Goal: Navigation & Orientation: Find specific page/section

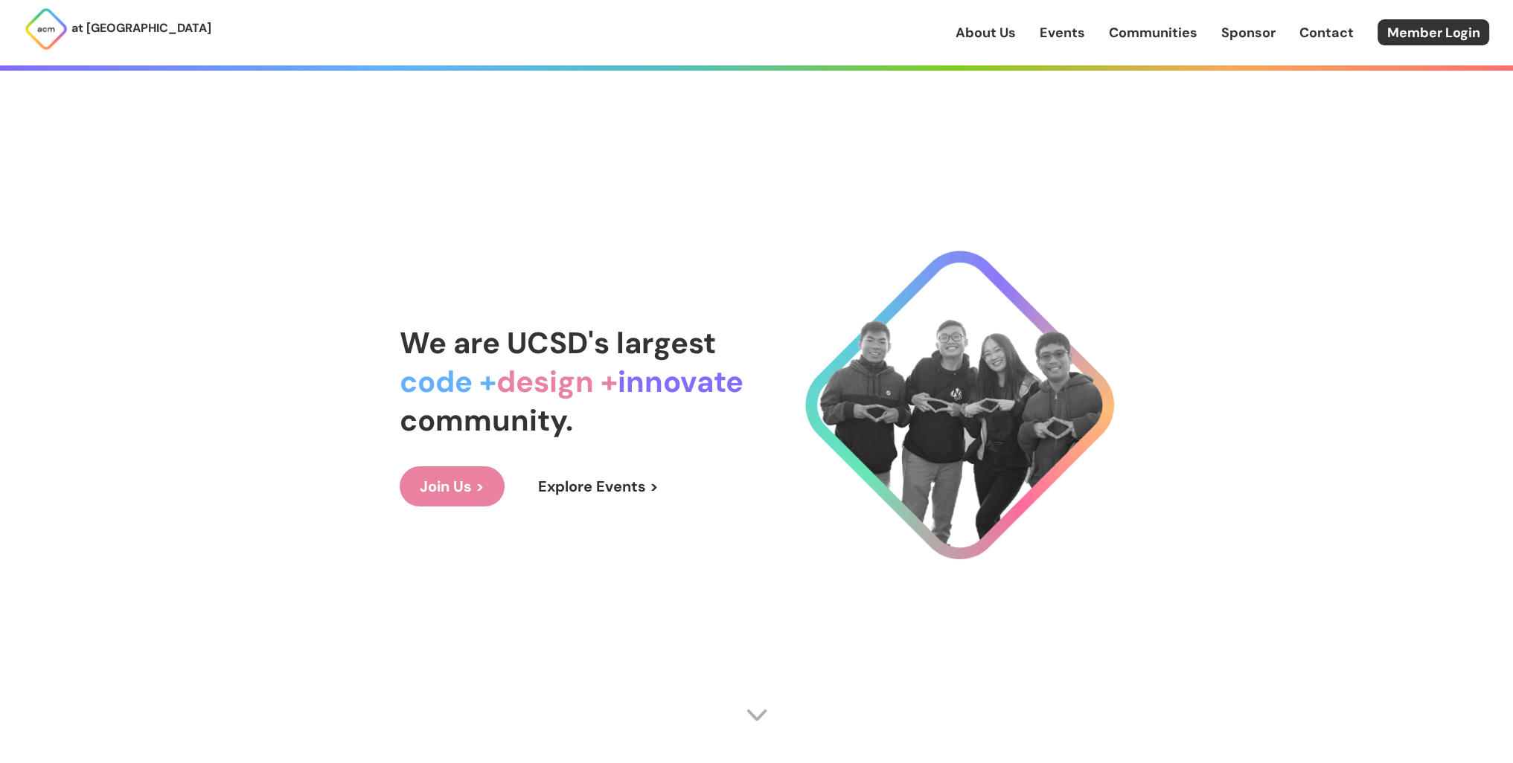
click at [607, 487] on link "Explore Events >" at bounding box center [598, 486] width 161 height 40
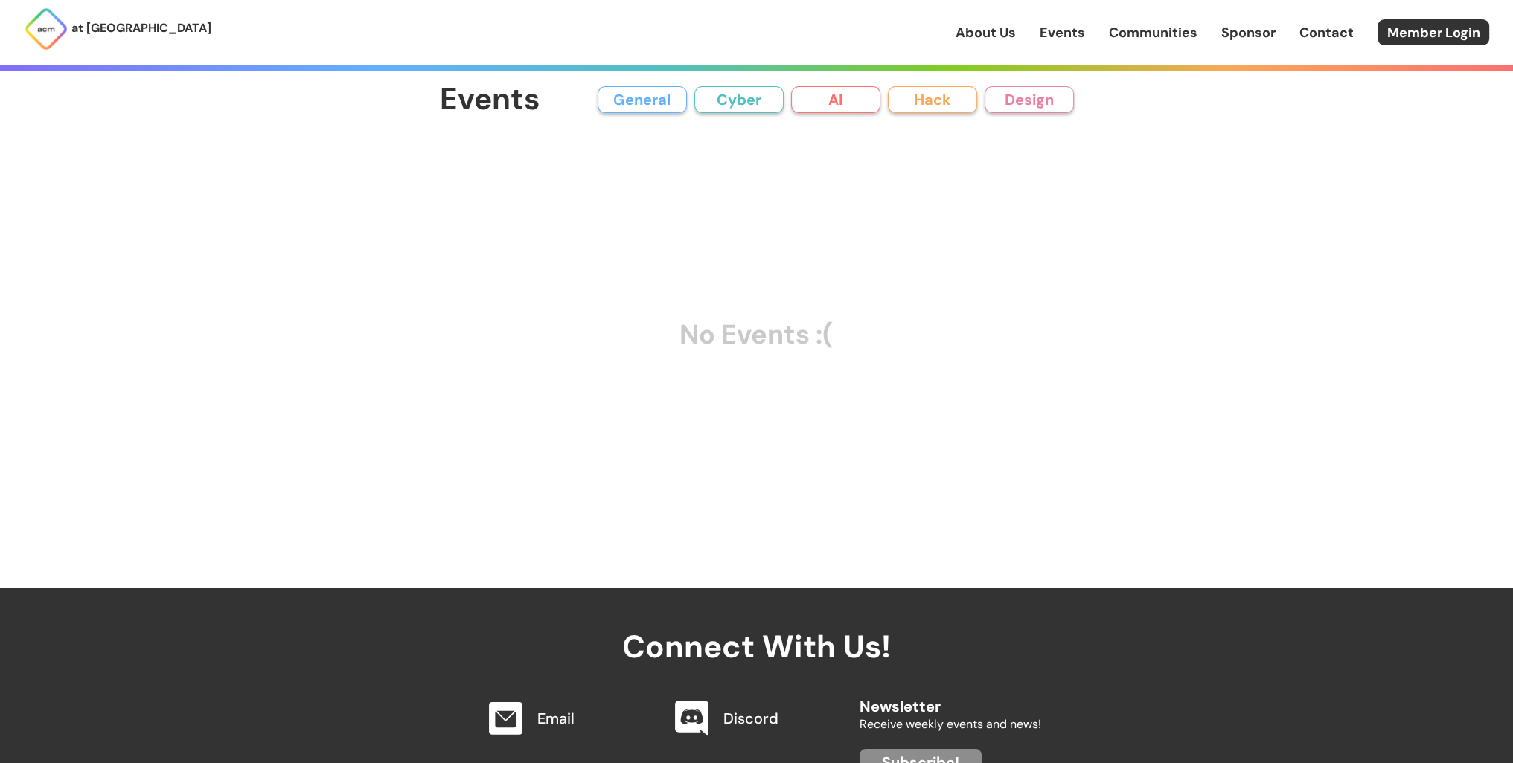
click at [836, 103] on button "AI" at bounding box center [835, 99] width 89 height 27
click at [946, 86] on button "Hack" at bounding box center [932, 99] width 89 height 27
click at [1028, 110] on button "Design" at bounding box center [1028, 99] width 89 height 27
click at [1254, 29] on link "Sponsor" at bounding box center [1248, 32] width 54 height 19
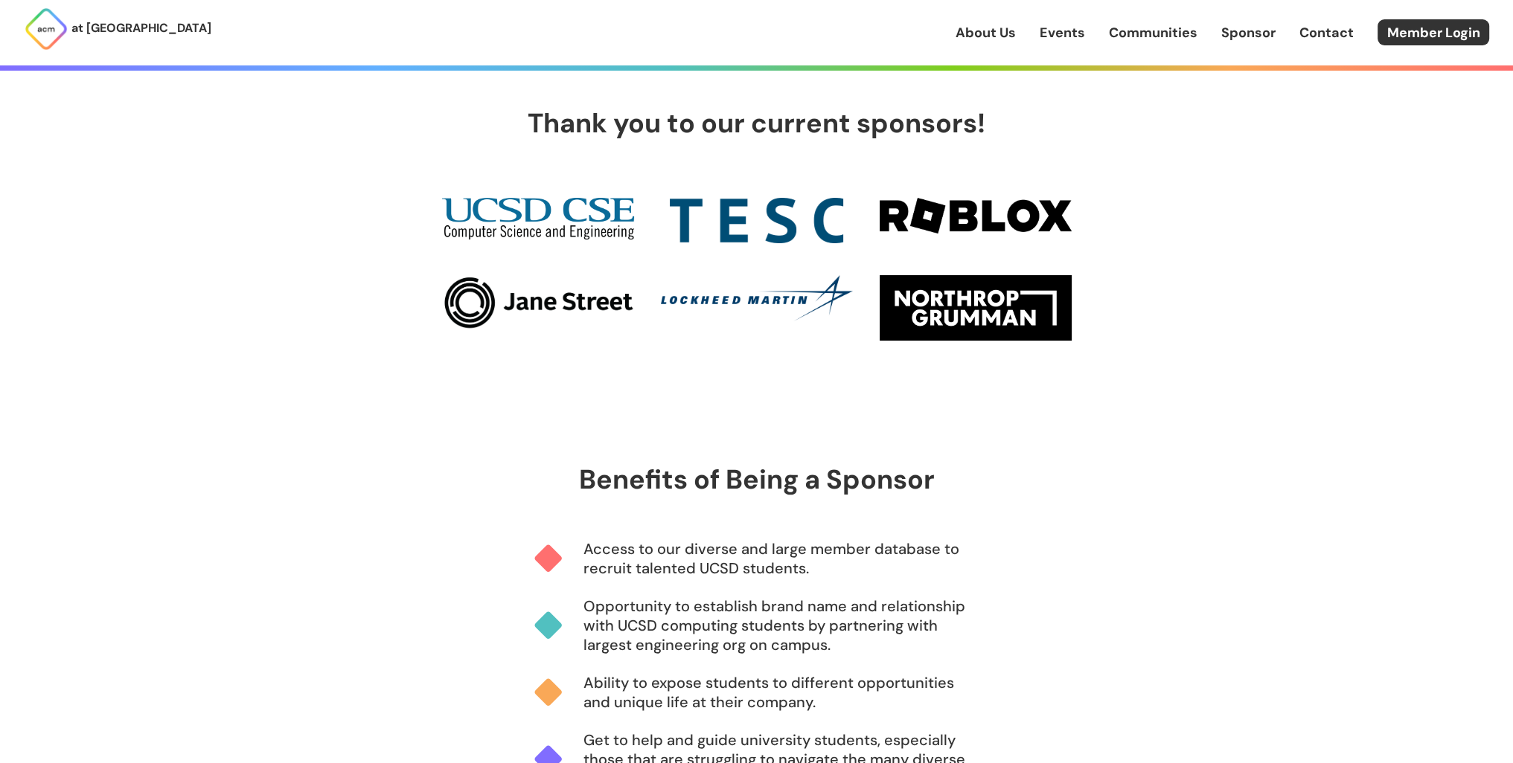
scroll to position [651, 0]
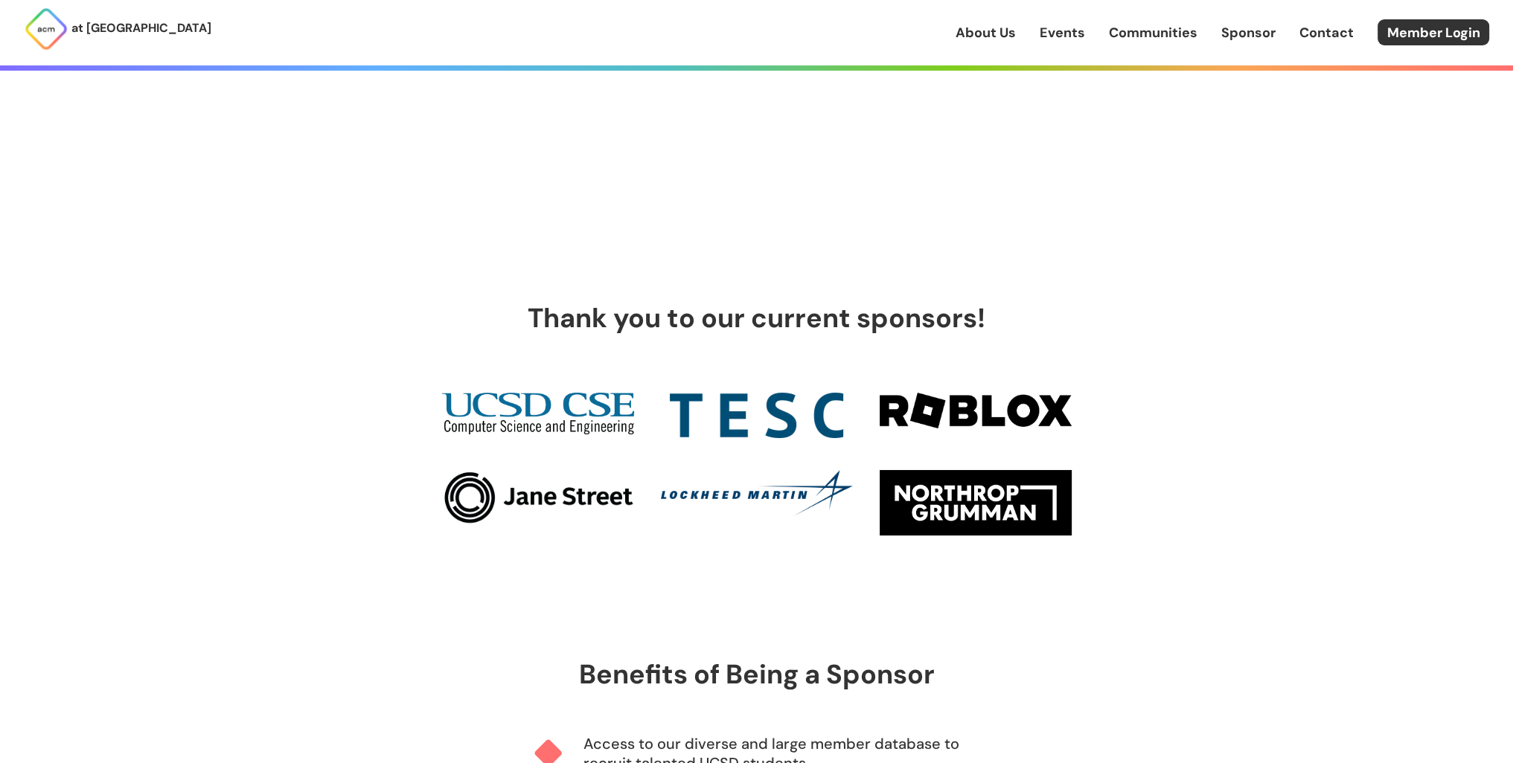
click at [1173, 36] on link "Communities" at bounding box center [1153, 32] width 89 height 19
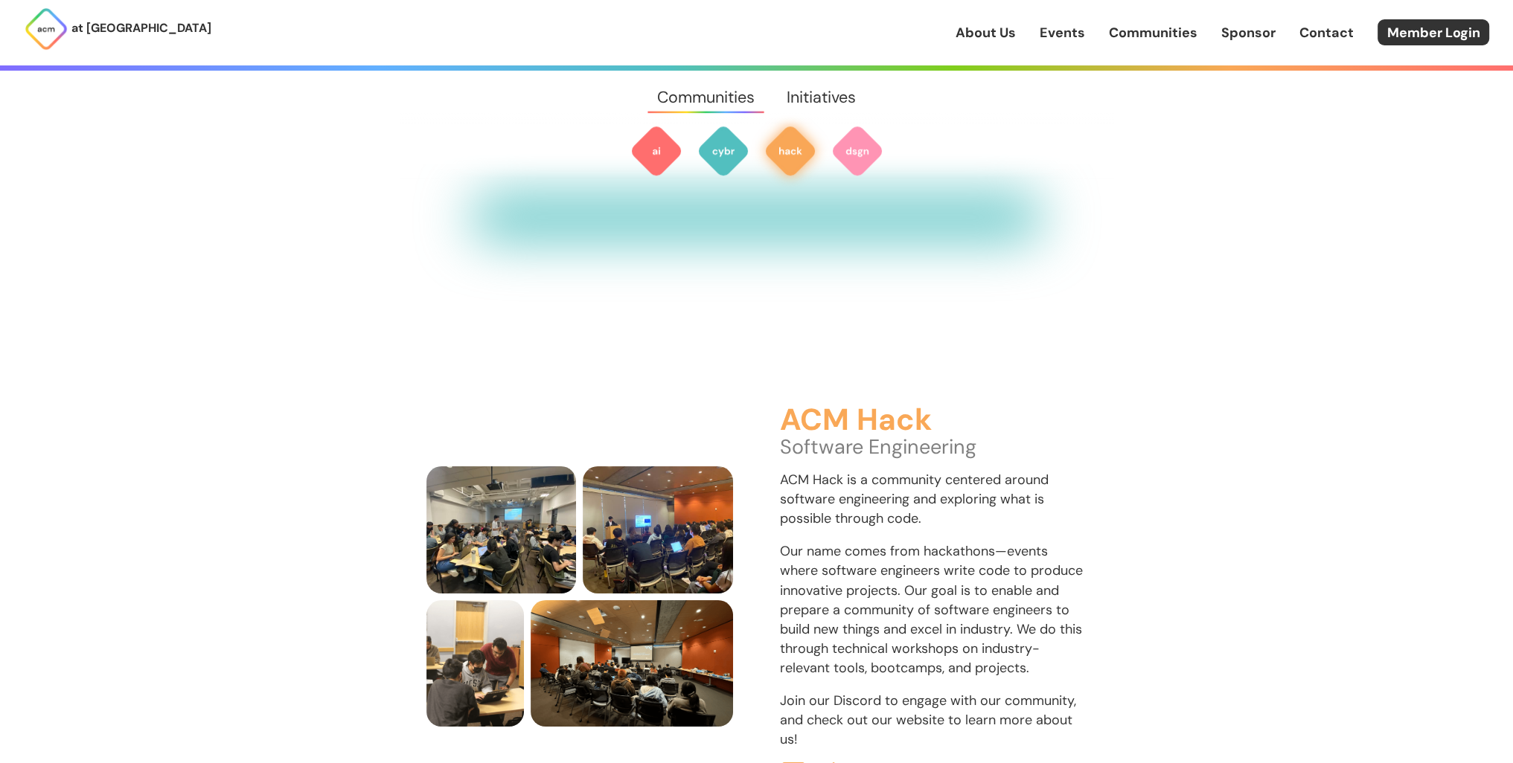
scroll to position [1786, 0]
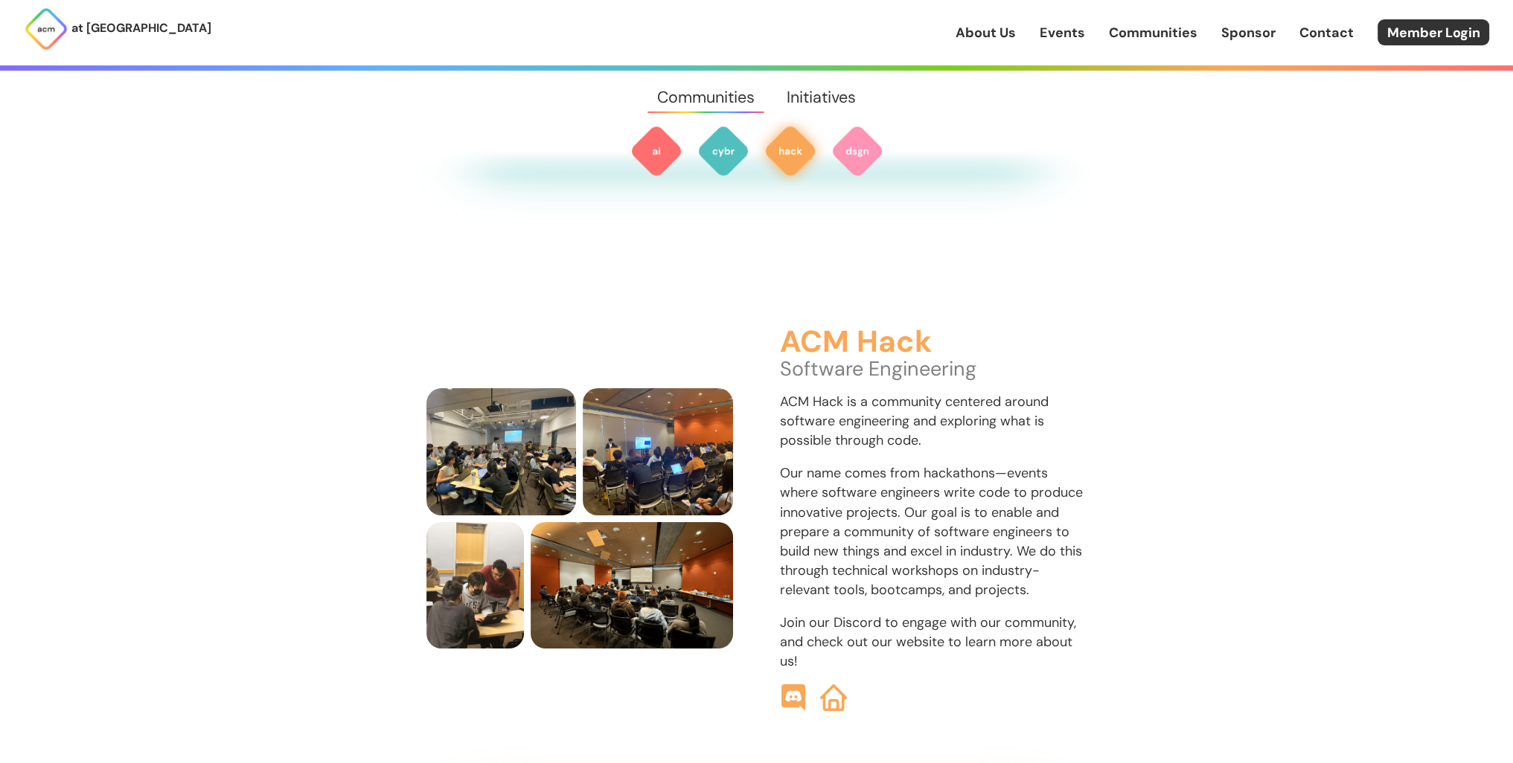
click at [1042, 25] on link "Events" at bounding box center [1061, 32] width 45 height 19
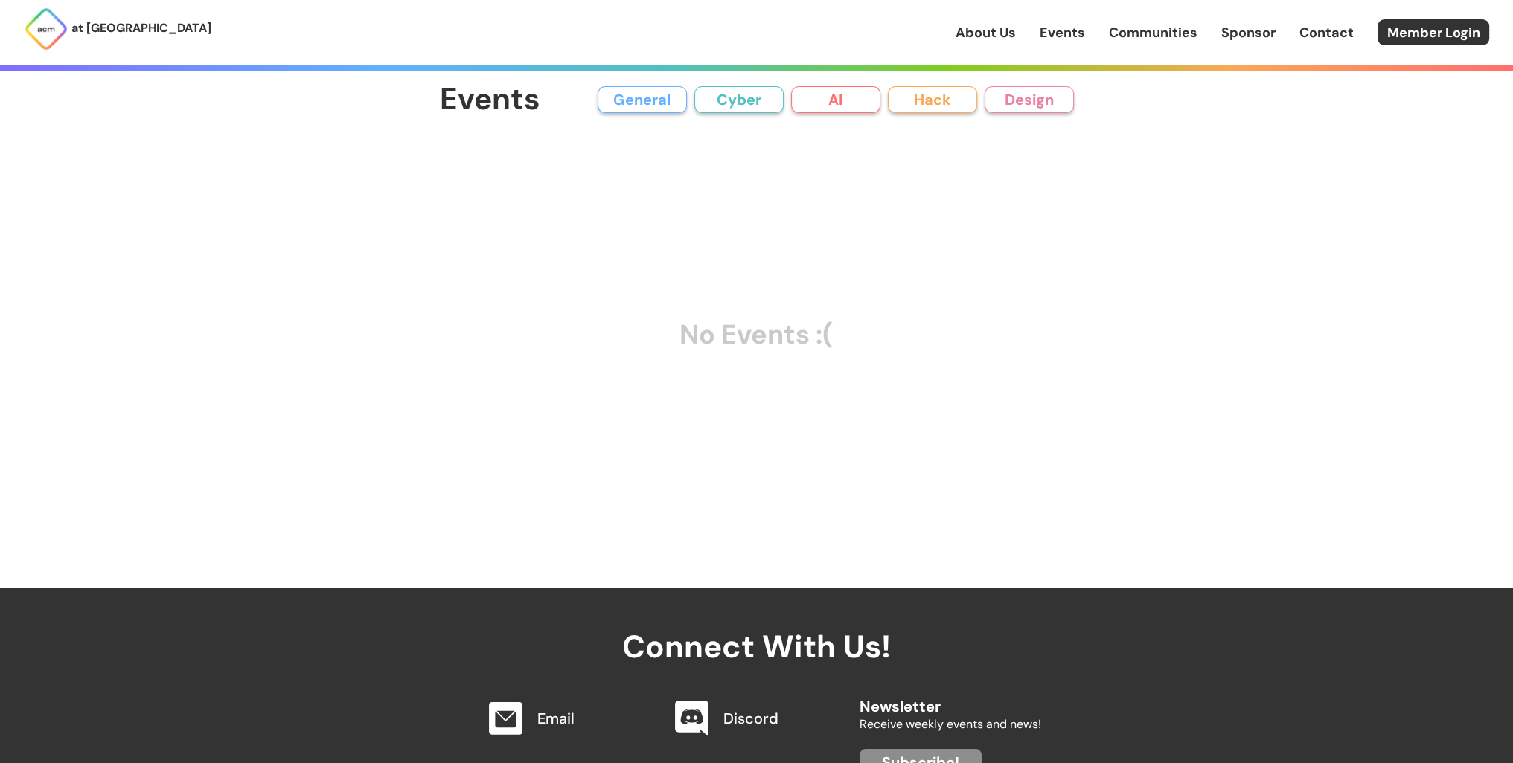
click at [997, 33] on link "About Us" at bounding box center [985, 32] width 60 height 19
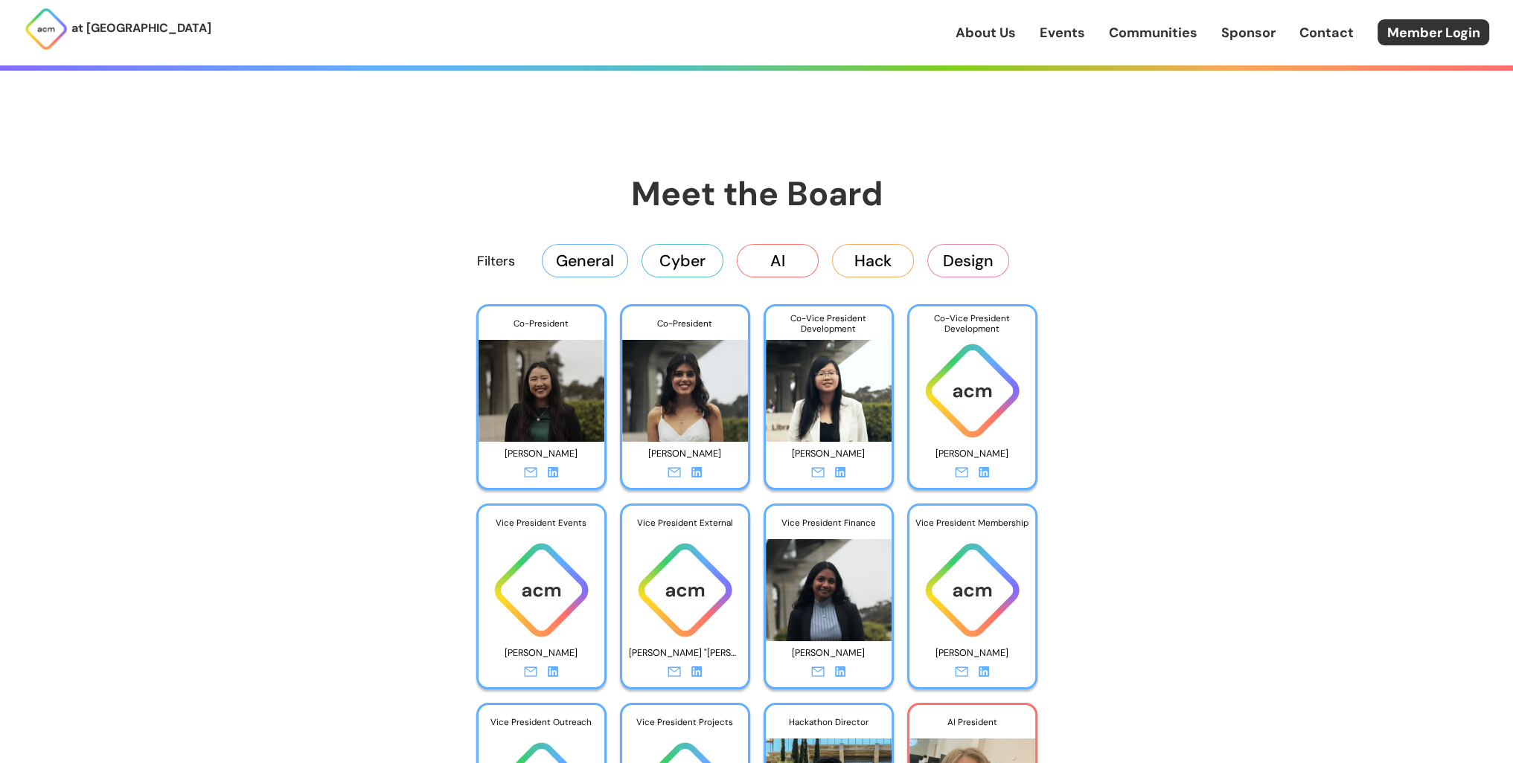
scroll to position [2399, 0]
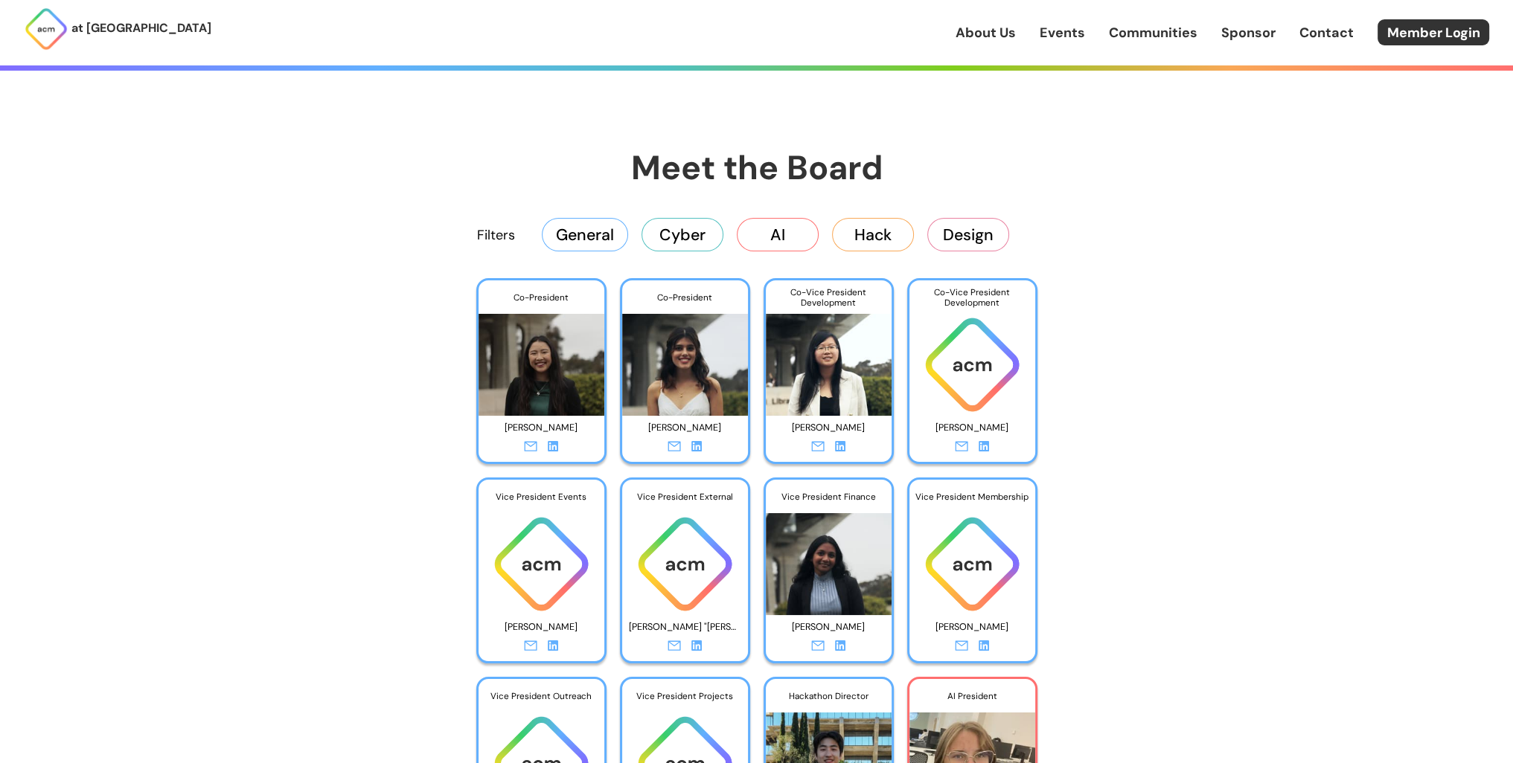
click at [588, 237] on button "General" at bounding box center [585, 234] width 86 height 33
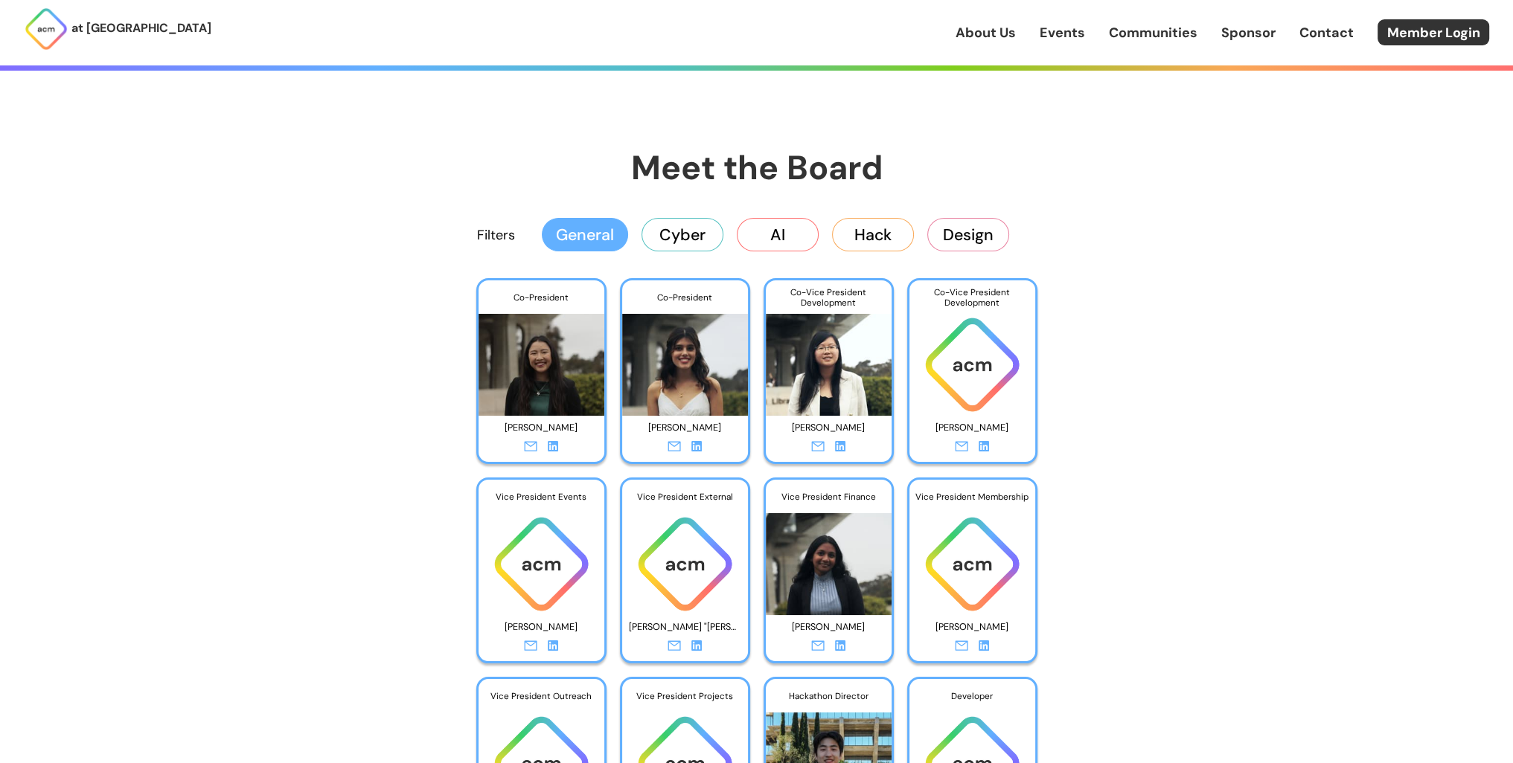
click at [669, 230] on button "Cyber" at bounding box center [682, 234] width 82 height 33
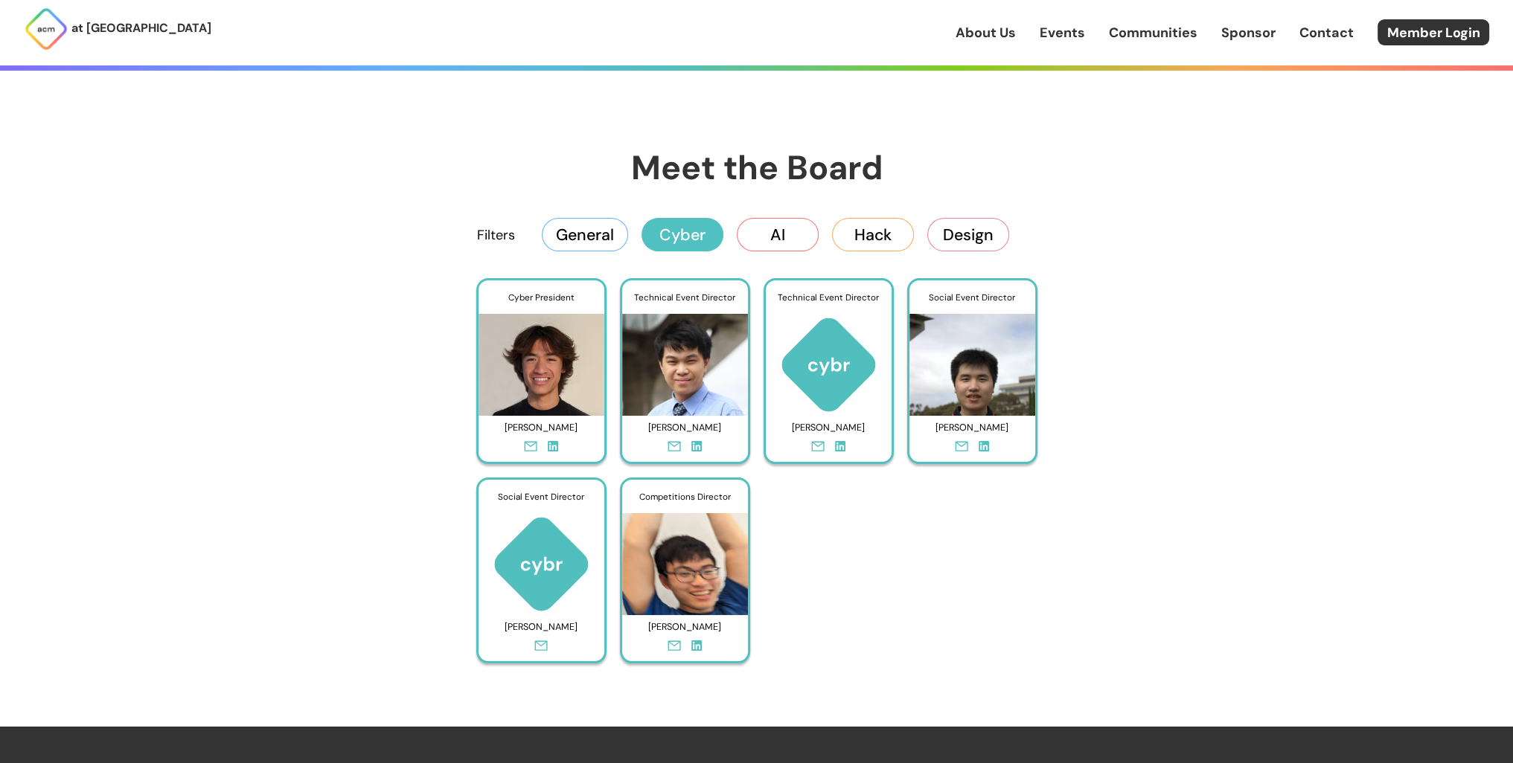
click at [765, 225] on button "AI" at bounding box center [778, 234] width 82 height 33
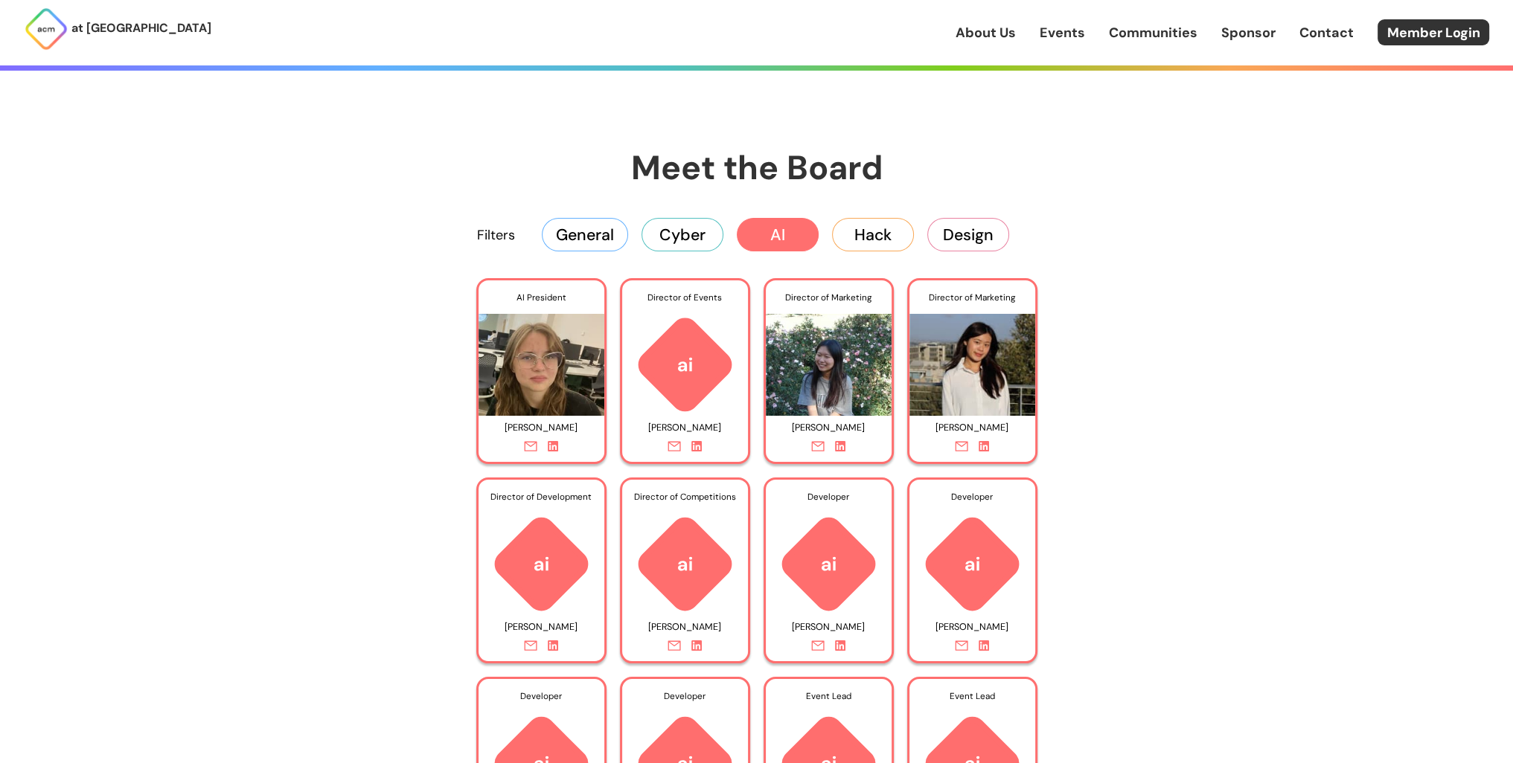
click at [876, 229] on button "Hack" at bounding box center [873, 234] width 82 height 33
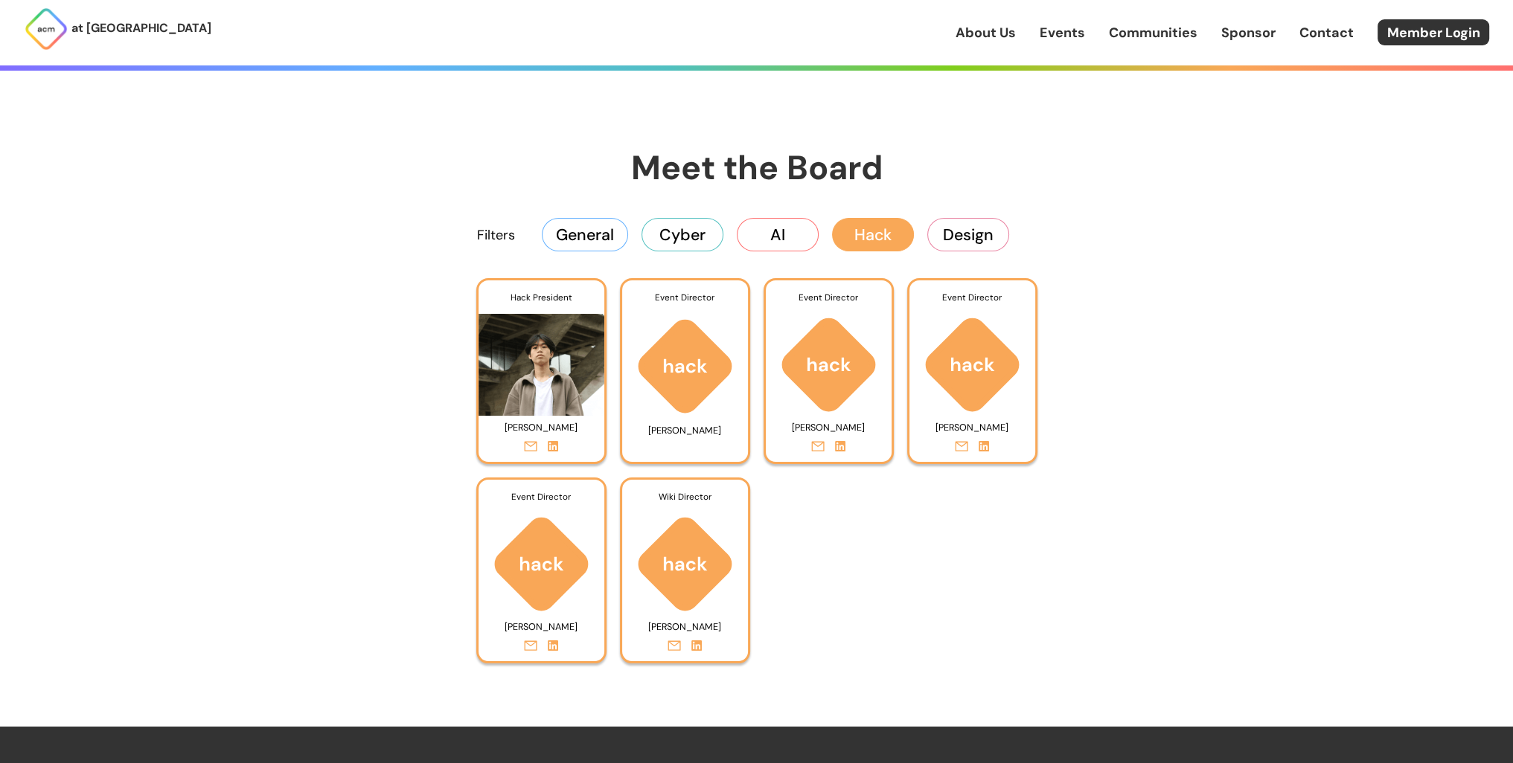
click at [994, 232] on button "Design" at bounding box center [968, 234] width 82 height 33
